Goal: Find specific page/section: Find specific page/section

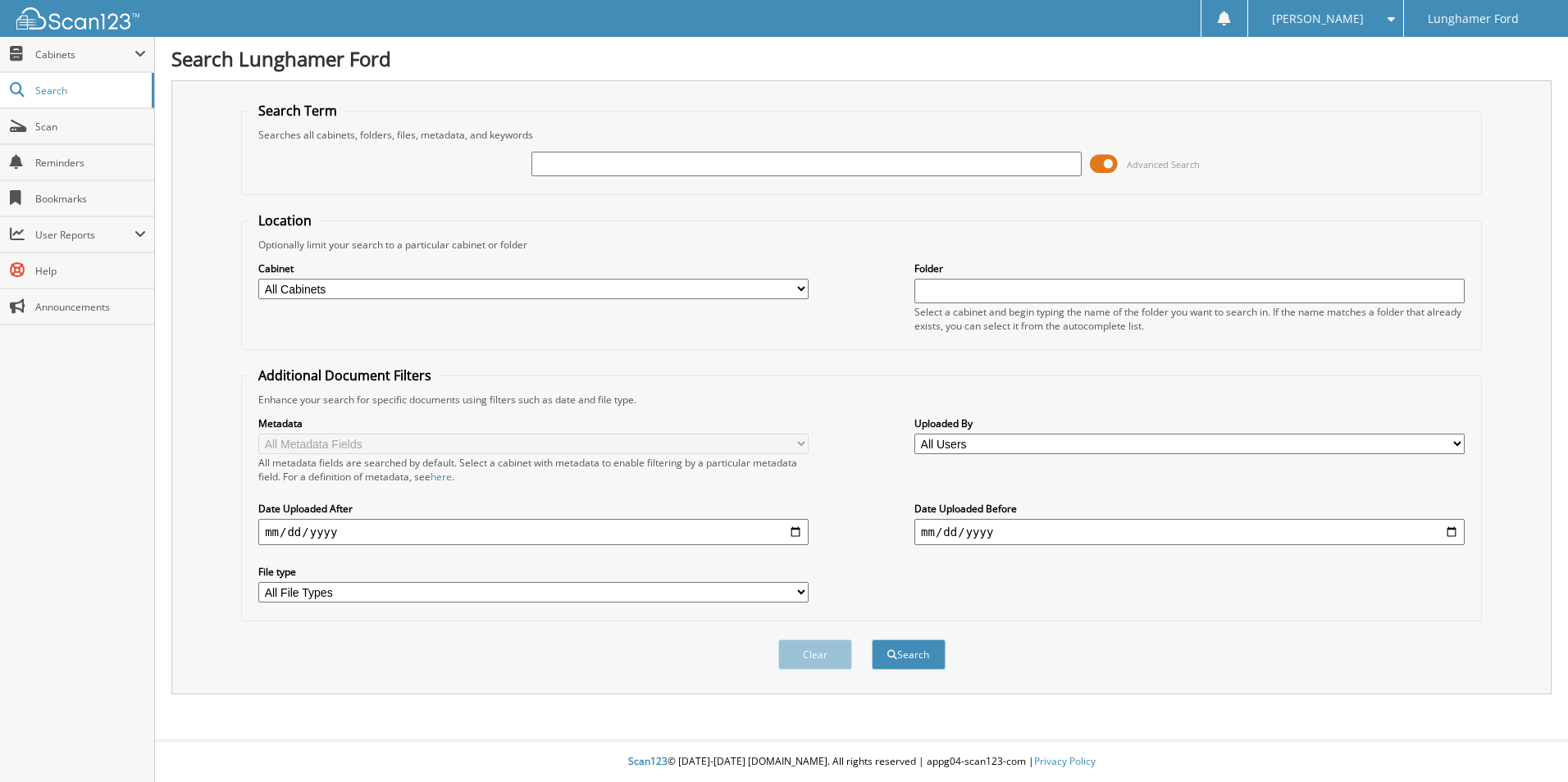
click at [614, 160] on input "text" at bounding box center [807, 164] width 551 height 25
type input "52414"
click at [871, 639] on button "Search" at bounding box center [908, 654] width 74 height 30
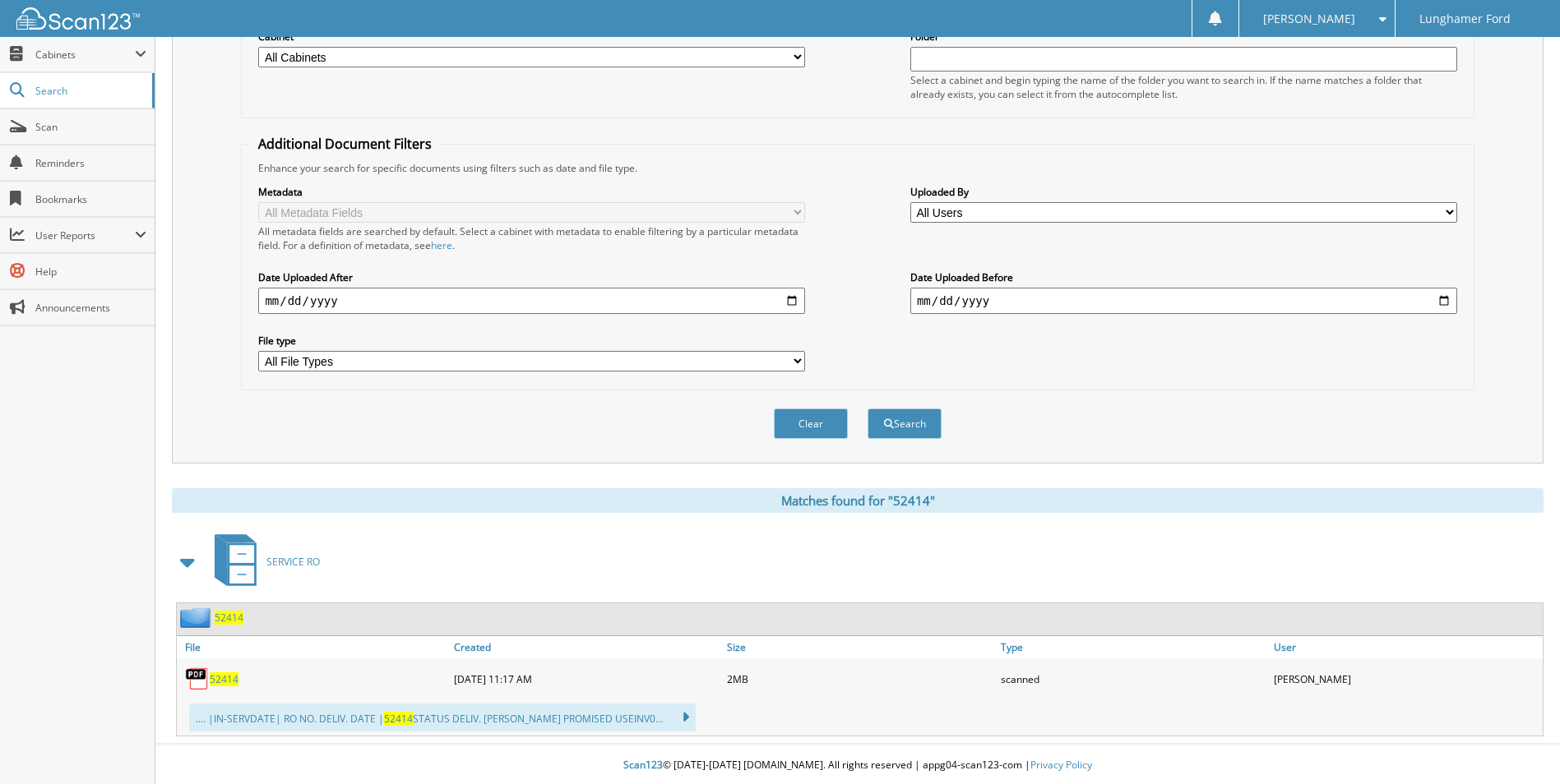
scroll to position [235, 0]
click at [207, 678] on img at bounding box center [197, 677] width 25 height 25
click at [211, 674] on span "52414" at bounding box center [224, 677] width 29 height 14
click at [225, 620] on span "52414" at bounding box center [229, 615] width 29 height 14
